Goal: Find specific page/section: Locate a particular part of the current website

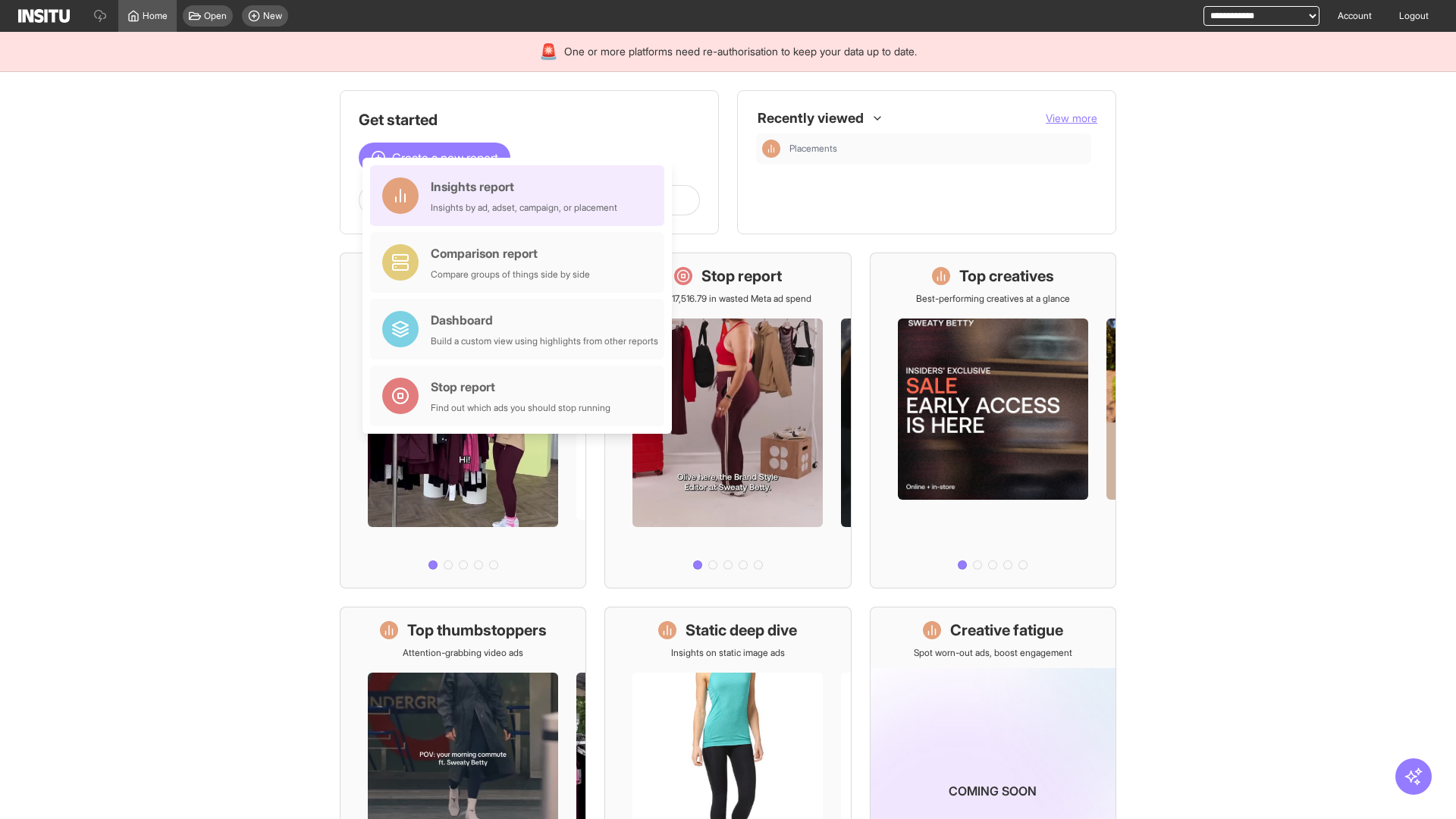
click at [521, 195] on div "Insights report Insights by ad, adset, campaign, or placement" at bounding box center [523, 196] width 187 height 37
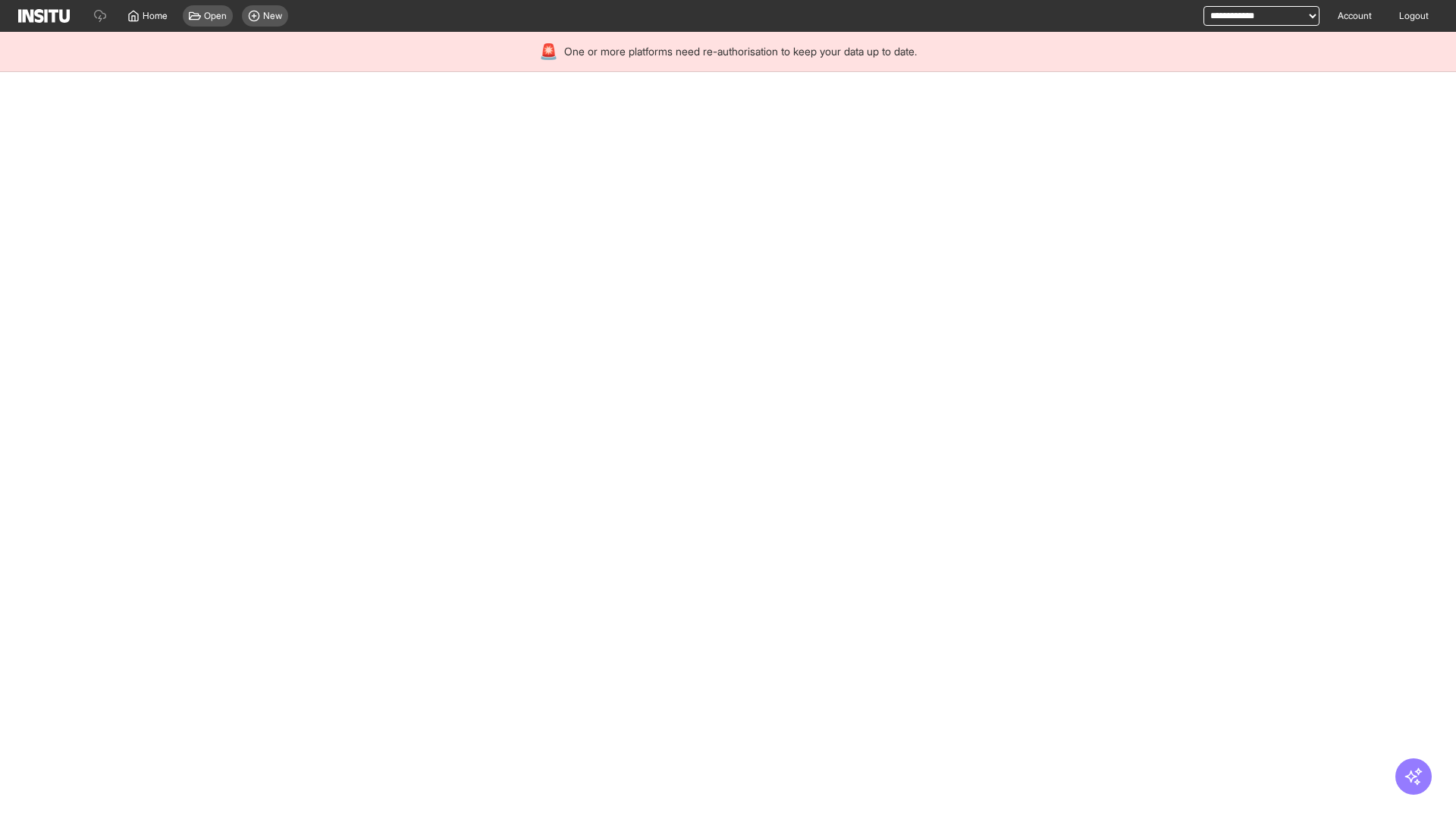
select select "**"
